Goal: Navigation & Orientation: Find specific page/section

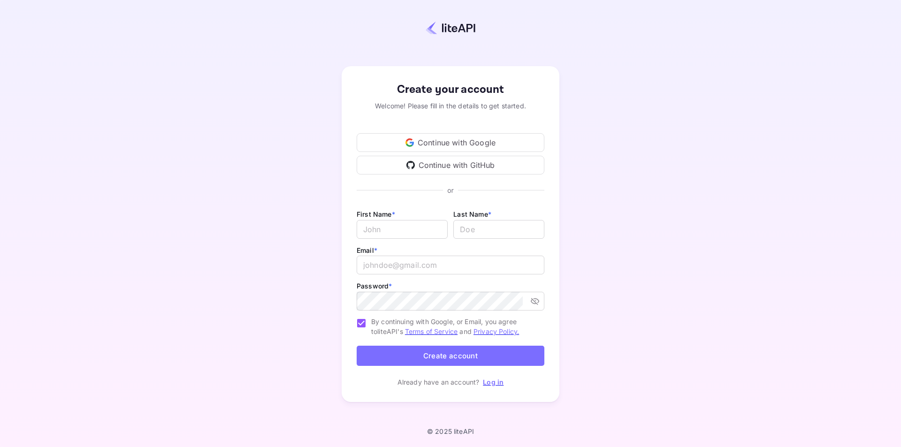
click at [489, 141] on div "Continue with Google" at bounding box center [451, 142] width 188 height 19
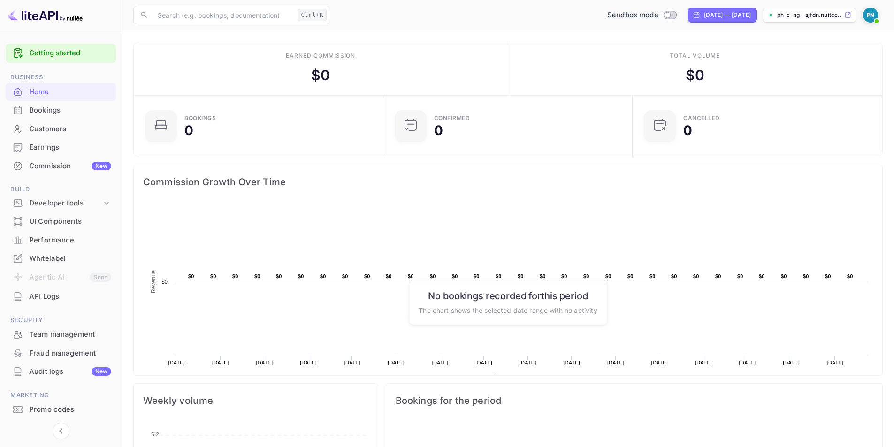
scroll to position [8, 8]
click at [79, 110] on div "Bookings" at bounding box center [70, 110] width 82 height 11
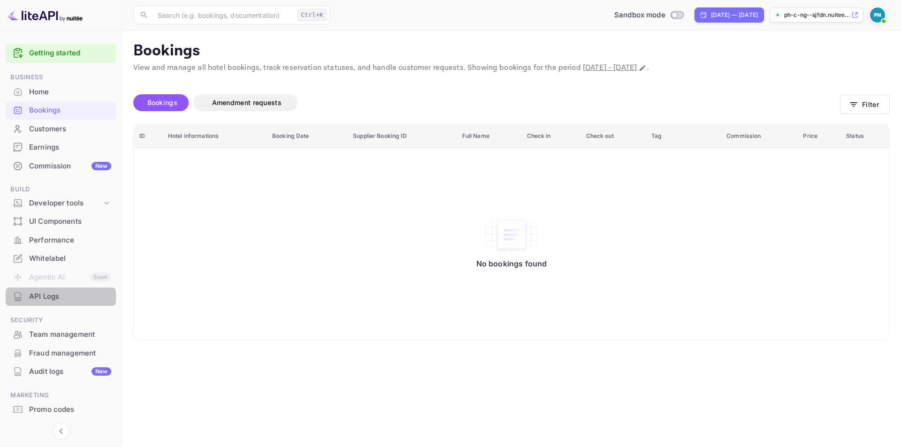
click at [68, 301] on div "API Logs" at bounding box center [70, 296] width 82 height 11
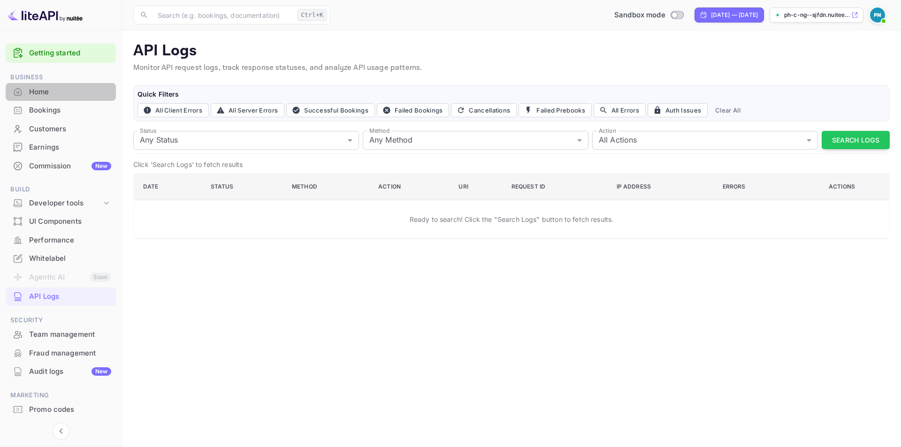
click at [66, 92] on div "Home" at bounding box center [70, 92] width 82 height 11
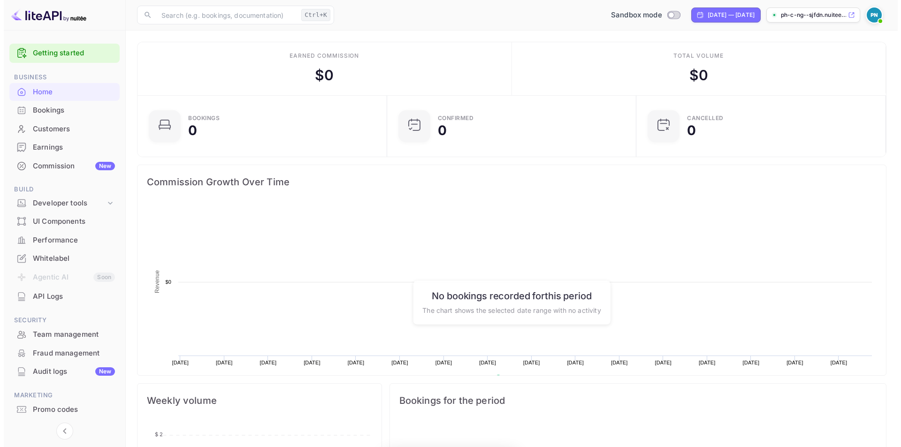
scroll to position [145, 236]
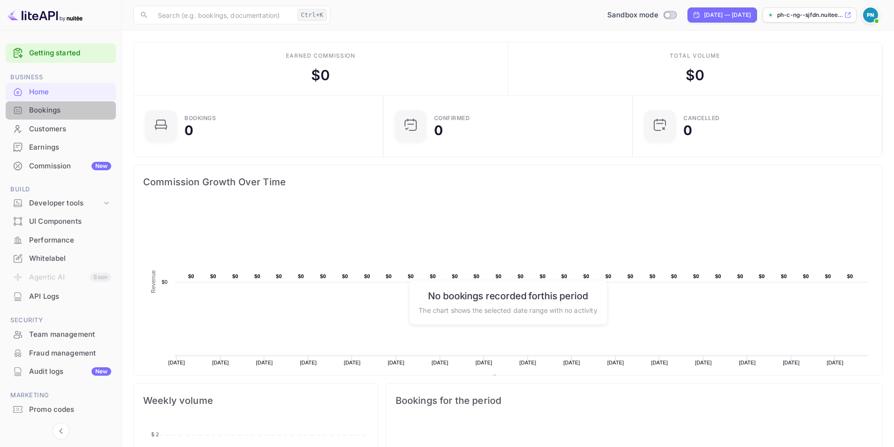
click at [61, 103] on div "Bookings" at bounding box center [61, 110] width 110 height 18
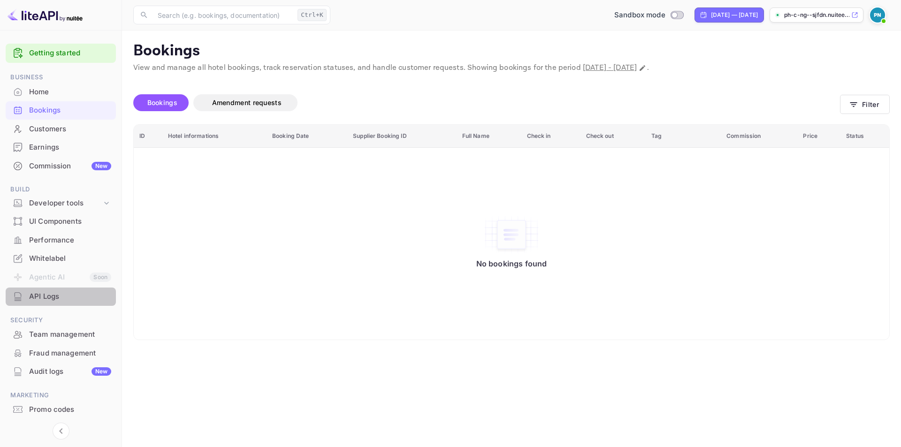
click at [54, 295] on div "API Logs" at bounding box center [70, 296] width 82 height 11
